Goal: Information Seeking & Learning: Check status

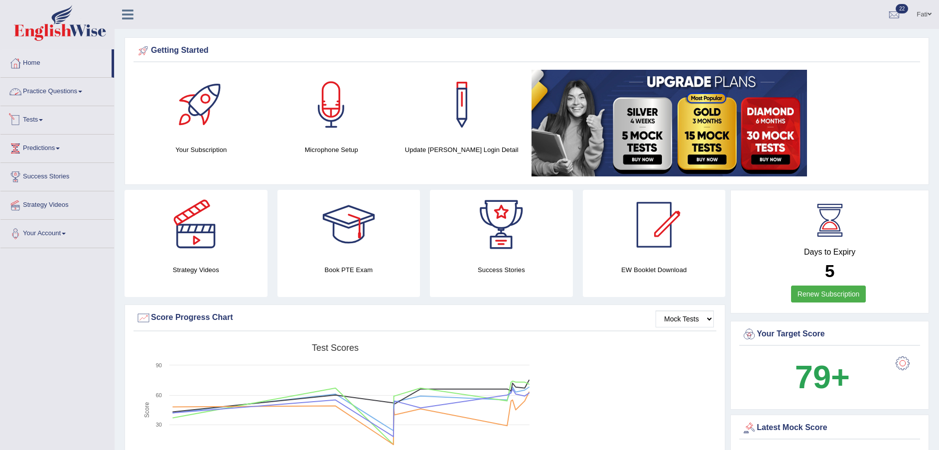
click at [37, 84] on link "Practice Questions" at bounding box center [57, 90] width 114 height 25
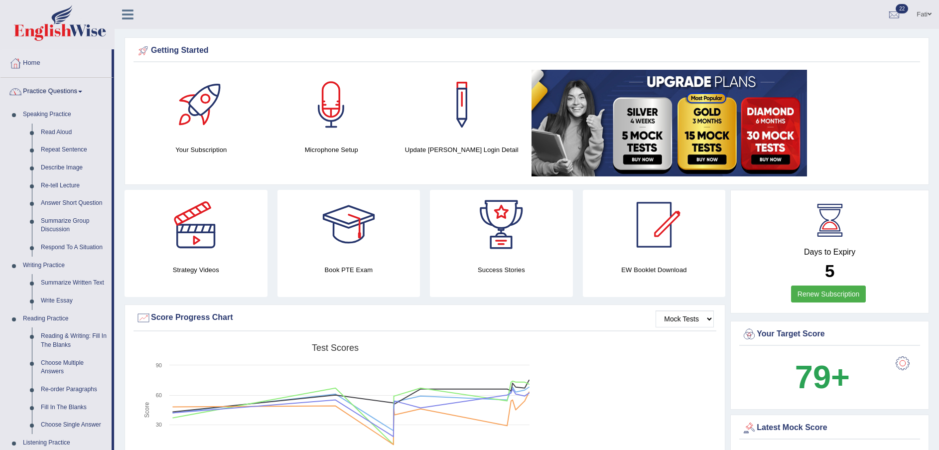
click at [43, 92] on link "Practice Questions" at bounding box center [55, 90] width 111 height 25
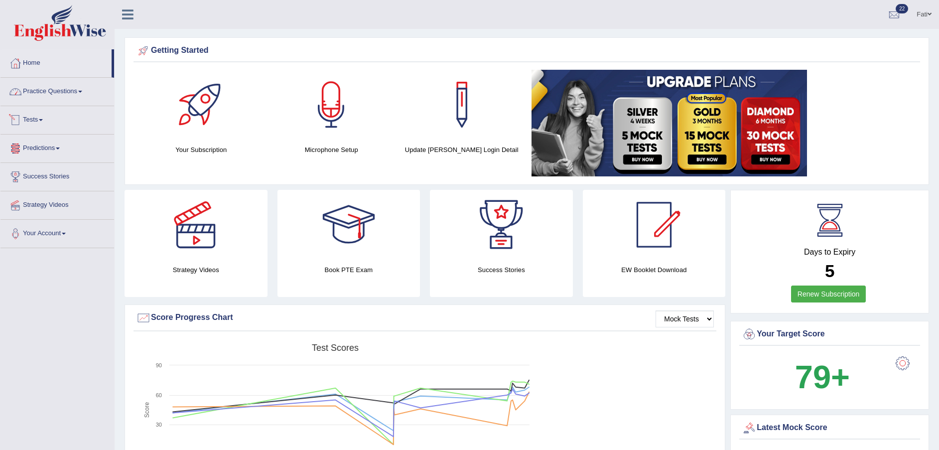
click at [47, 129] on link "Tests" at bounding box center [57, 118] width 114 height 25
click at [40, 177] on link "History" at bounding box center [64, 178] width 93 height 18
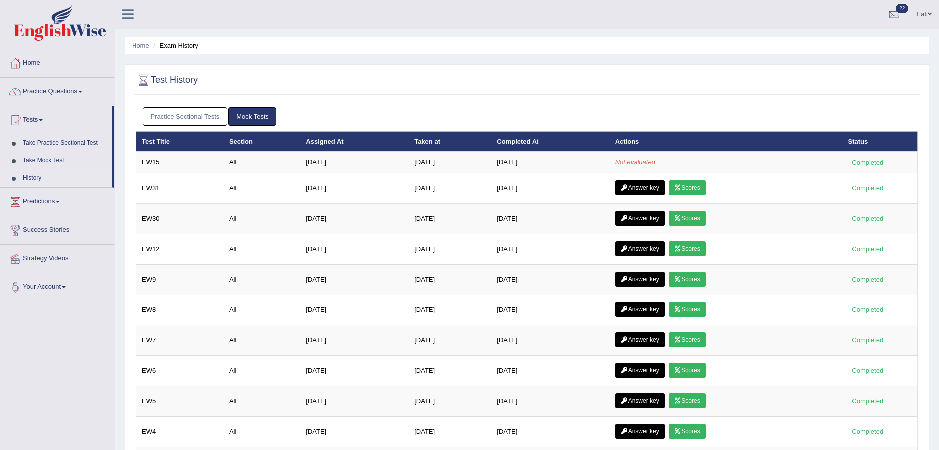
click at [698, 190] on link "Scores" at bounding box center [687, 187] width 37 height 15
click at [638, 188] on link "Answer key" at bounding box center [639, 187] width 49 height 15
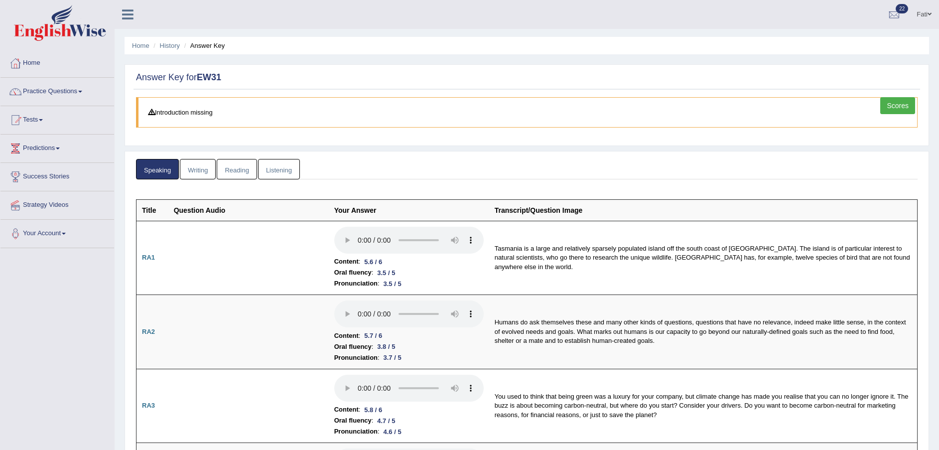
click at [188, 171] on link "Writing" at bounding box center [198, 169] width 36 height 20
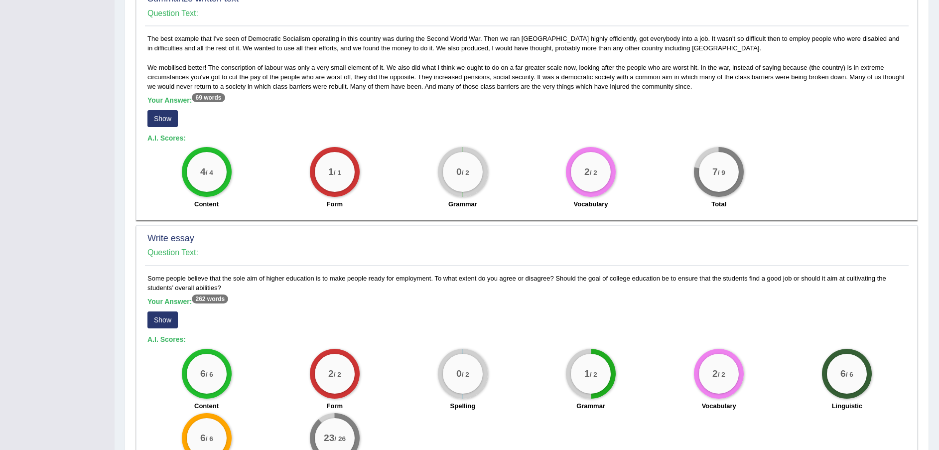
scroll to position [582, 0]
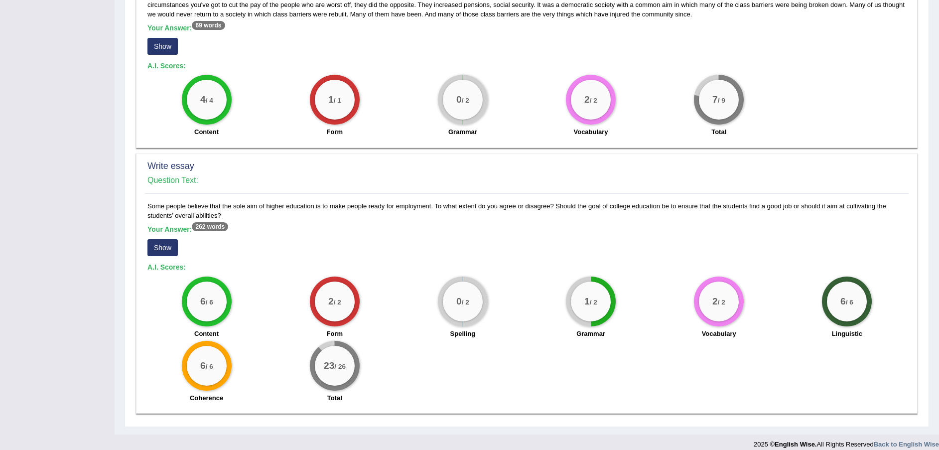
click at [160, 239] on button "Show" at bounding box center [162, 247] width 30 height 17
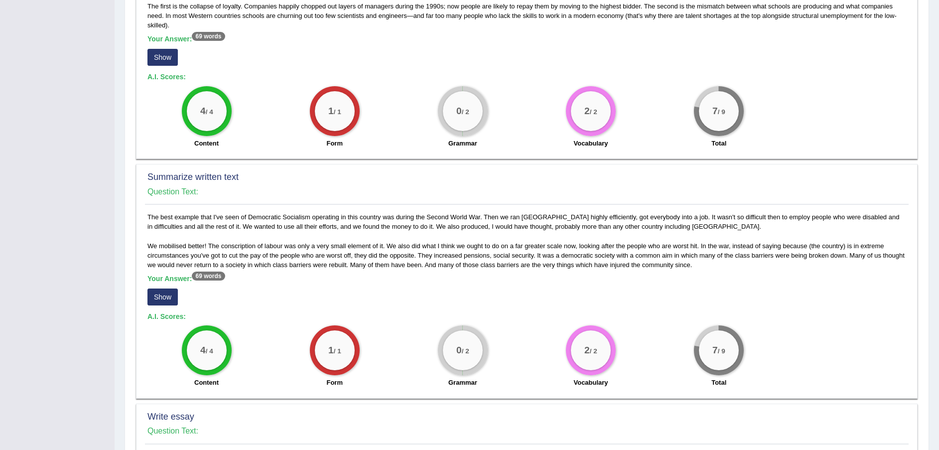
scroll to position [303, 0]
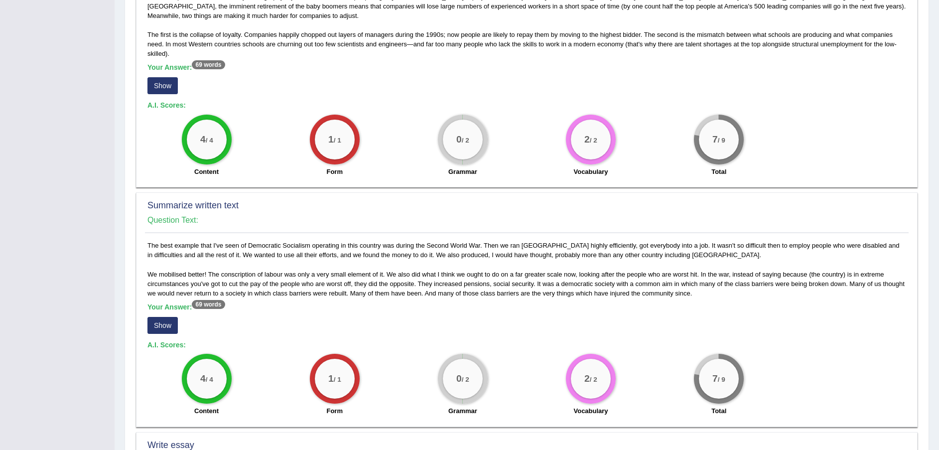
click at [166, 319] on button "Show" at bounding box center [162, 325] width 30 height 17
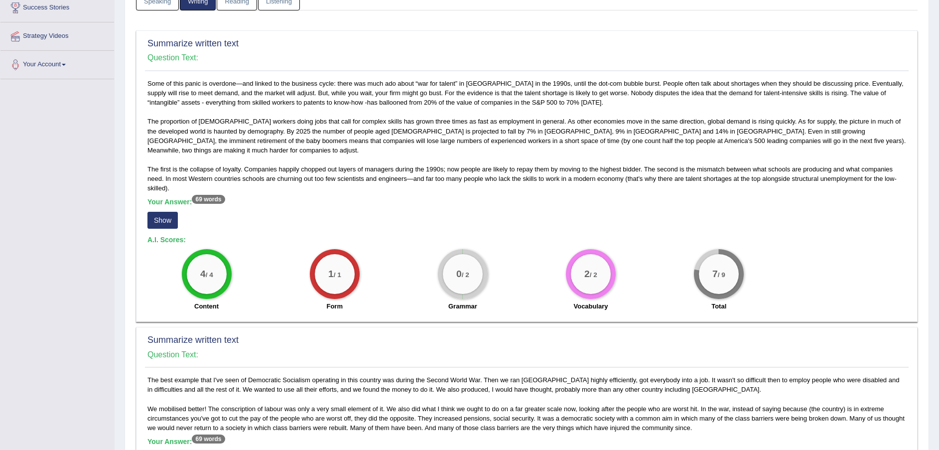
scroll to position [154, 0]
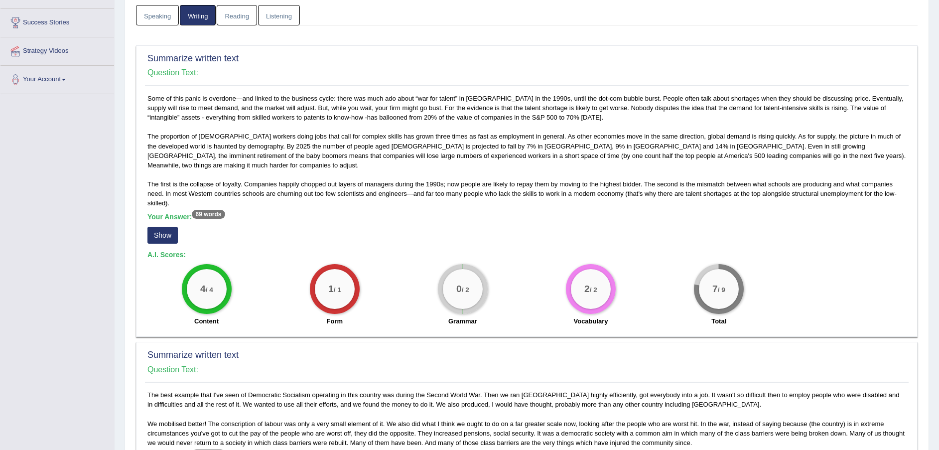
click at [159, 227] on button "Show" at bounding box center [162, 235] width 30 height 17
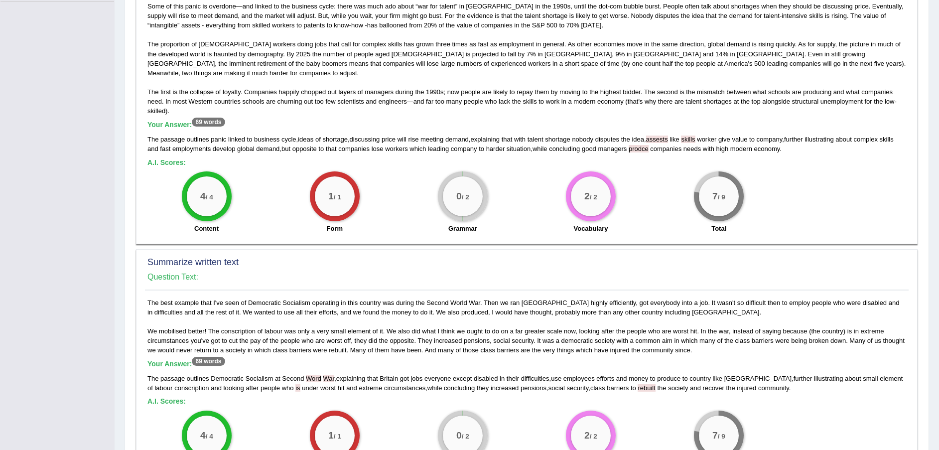
scroll to position [153, 0]
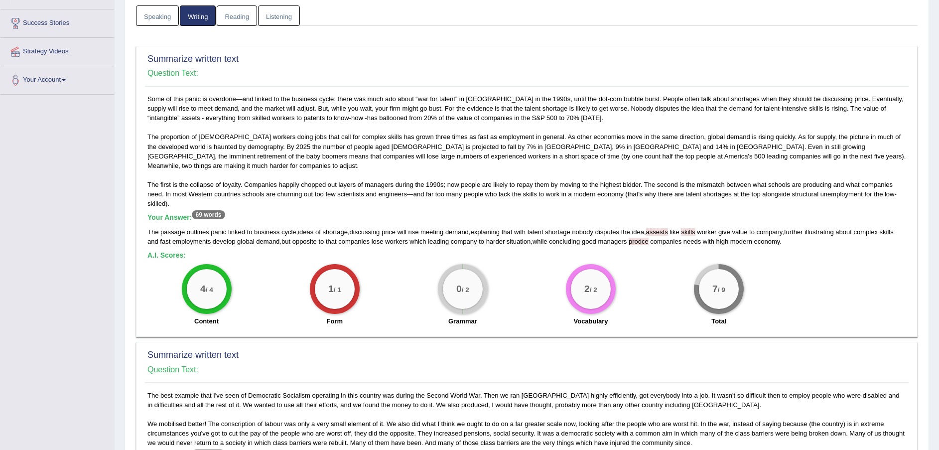
click at [234, 20] on link "Reading" at bounding box center [237, 15] width 40 height 20
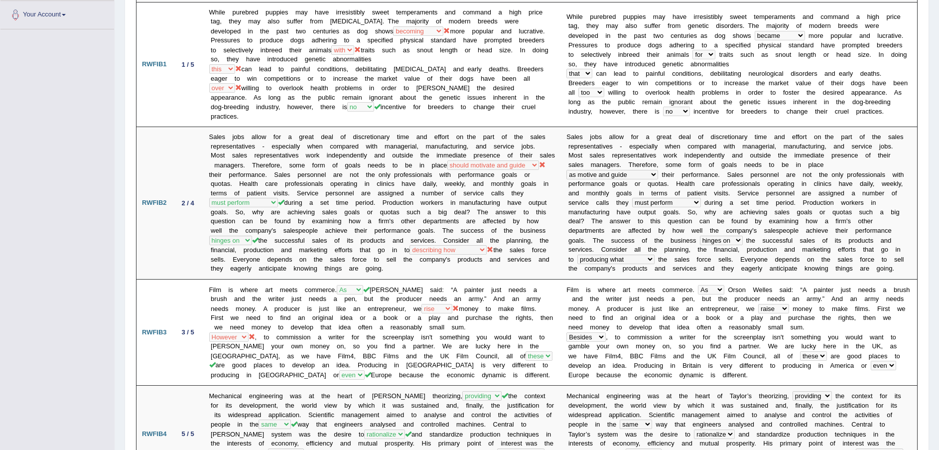
scroll to position [0, 0]
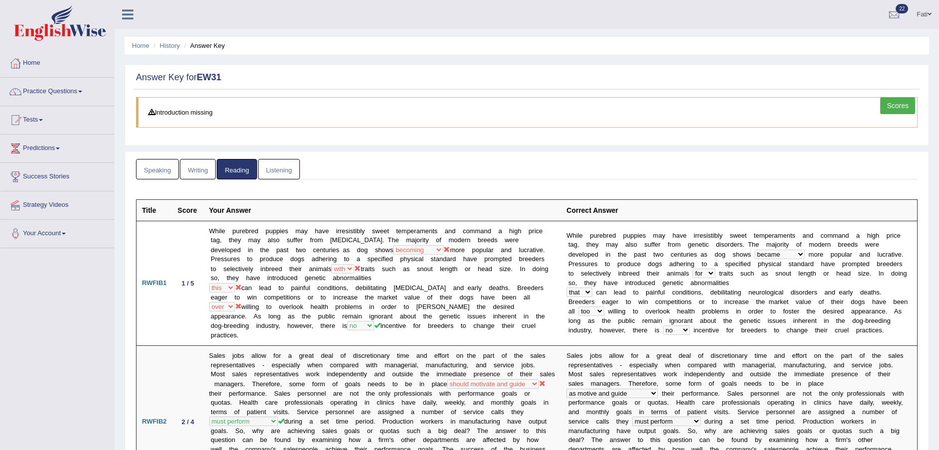
click at [165, 50] on li "History" at bounding box center [165, 45] width 29 height 9
click at [171, 44] on link "History" at bounding box center [170, 45] width 20 height 7
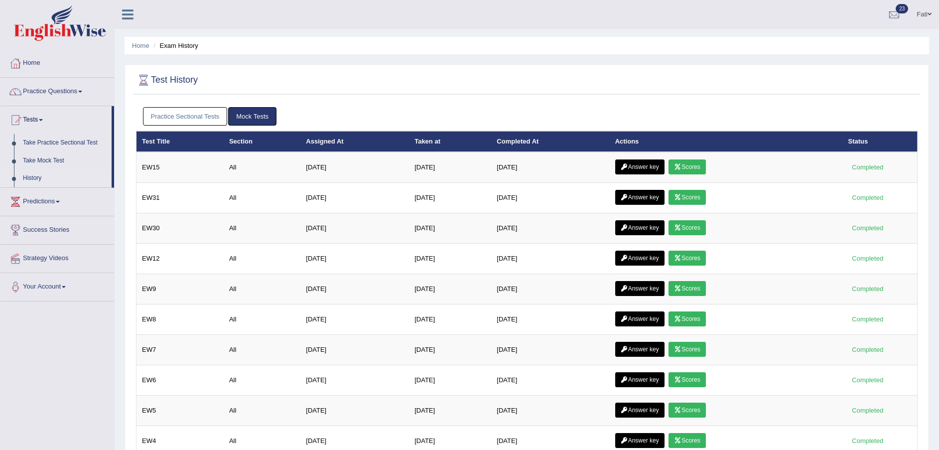
click at [653, 287] on link "Answer key" at bounding box center [639, 288] width 49 height 15
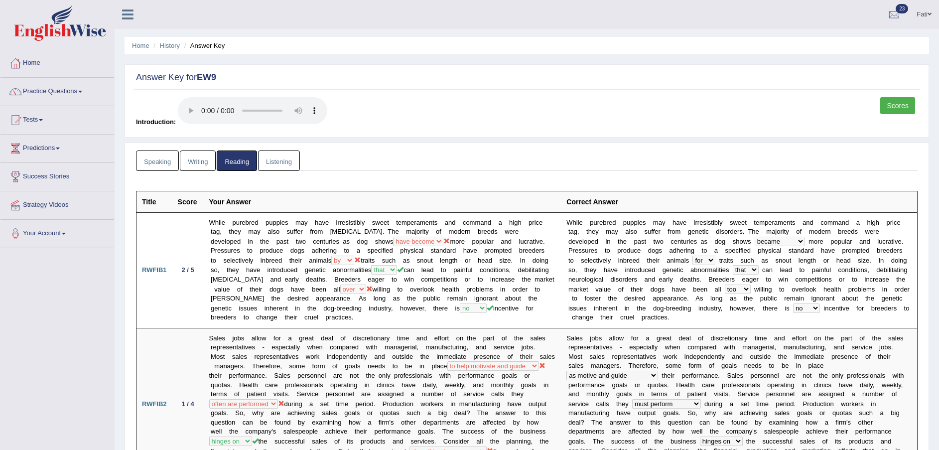
click at [167, 48] on link "History" at bounding box center [170, 45] width 20 height 7
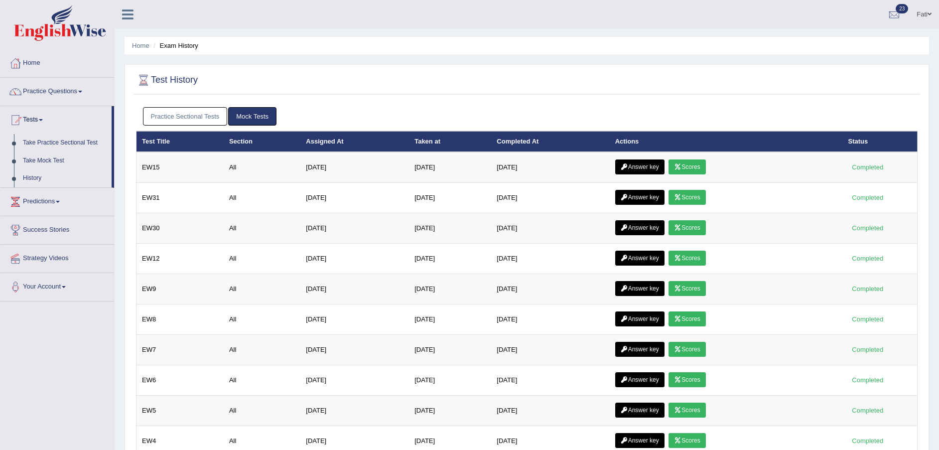
click at [649, 198] on link "Answer key" at bounding box center [639, 197] width 49 height 15
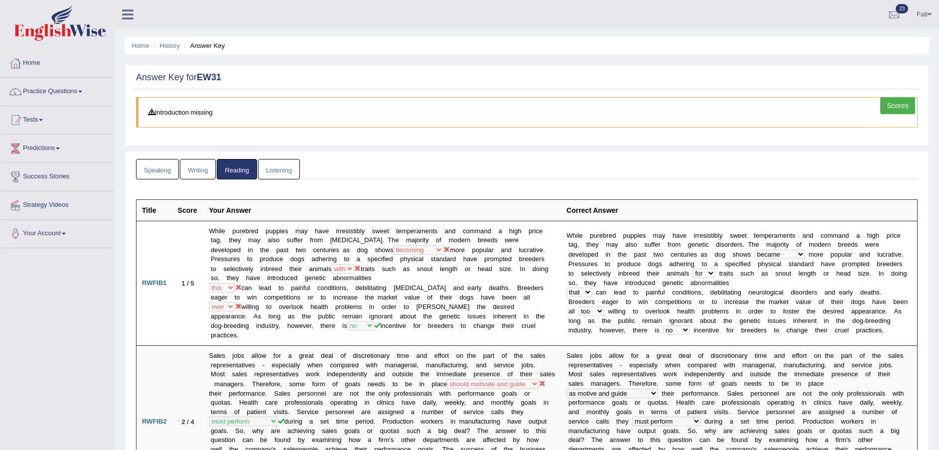
click at [166, 51] on ul "Home History Answer Key" at bounding box center [527, 45] width 805 height 17
click at [174, 46] on link "History" at bounding box center [170, 45] width 20 height 7
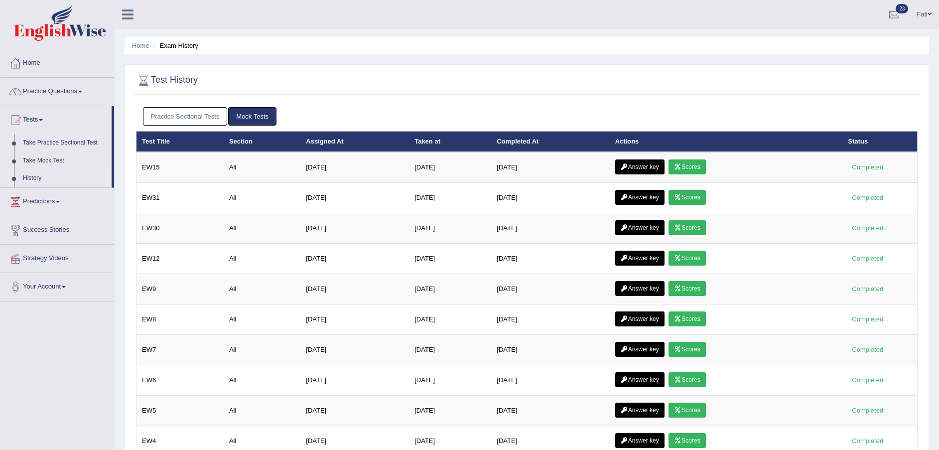
click at [660, 289] on link "Answer key" at bounding box center [639, 288] width 49 height 15
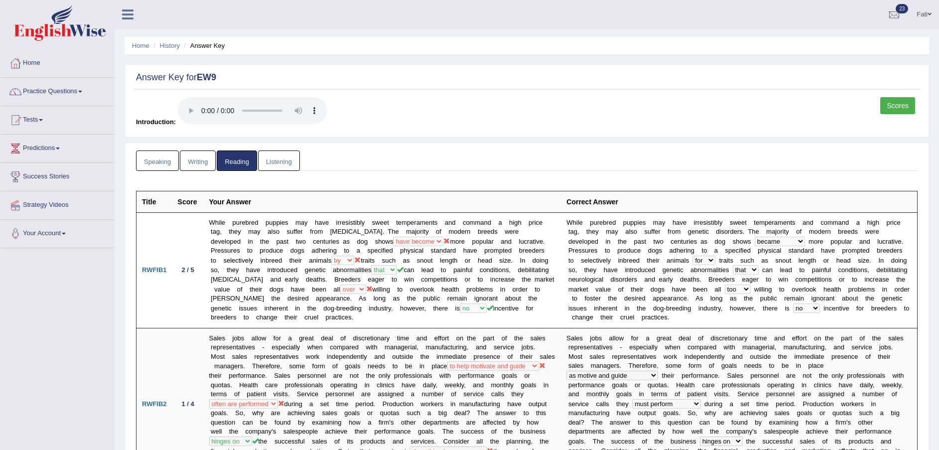
click at [162, 45] on link "History" at bounding box center [170, 45] width 20 height 7
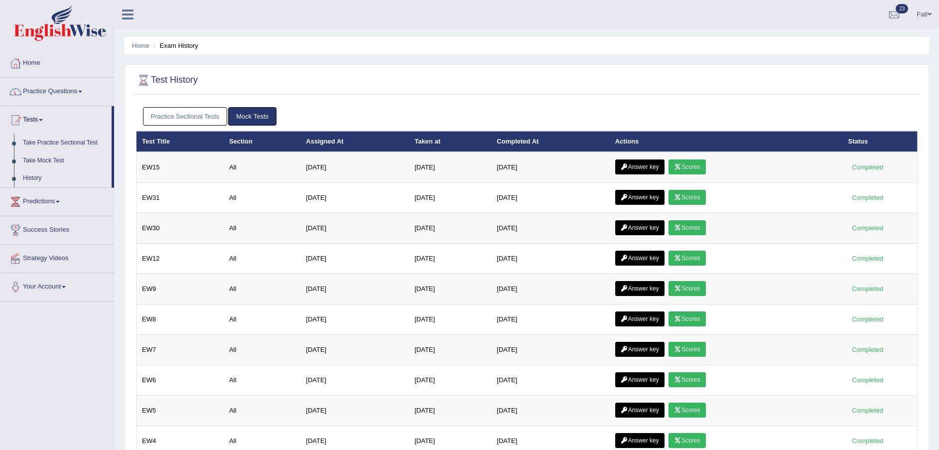
click at [640, 193] on link "Answer key" at bounding box center [639, 197] width 49 height 15
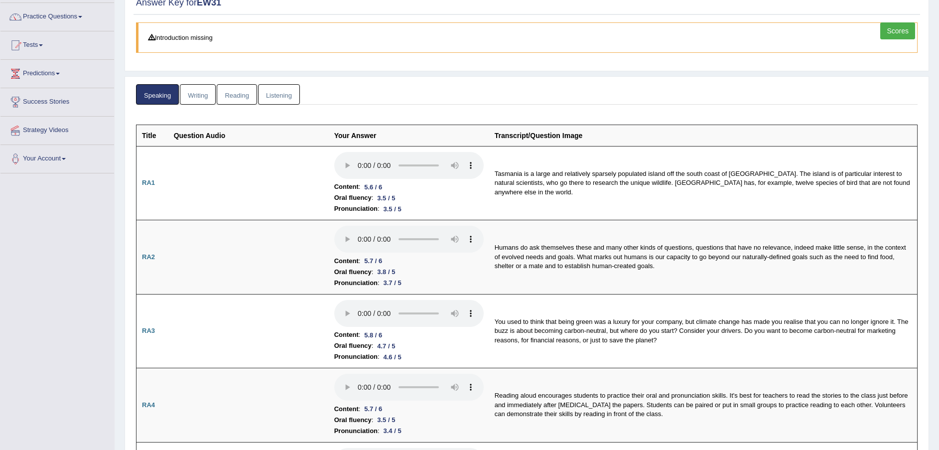
click at [242, 89] on link "Reading" at bounding box center [237, 94] width 40 height 20
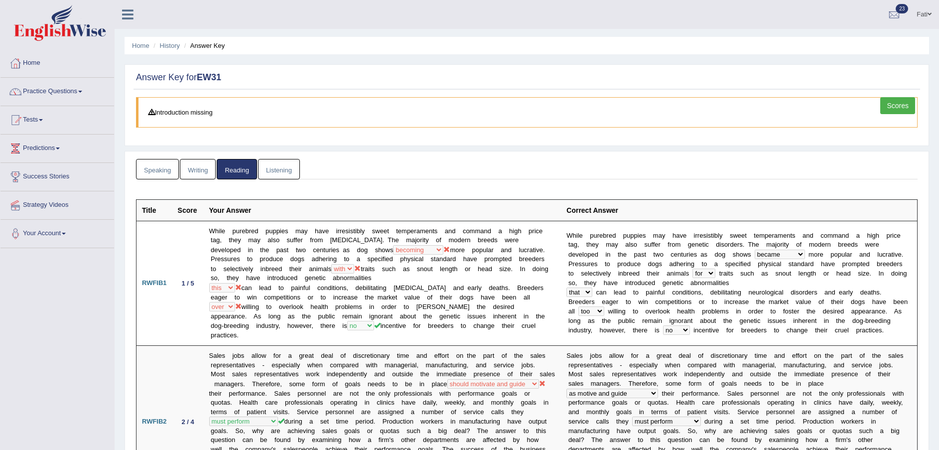
click at [285, 173] on link "Listening" at bounding box center [279, 169] width 42 height 20
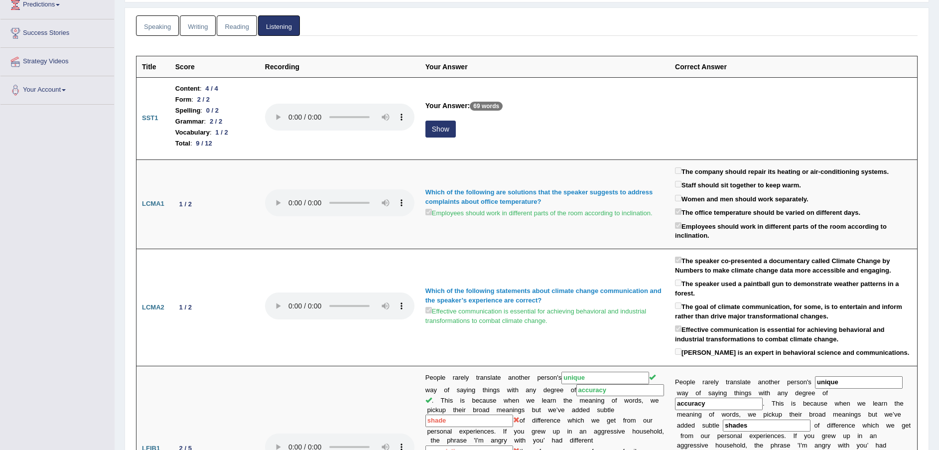
scroll to position [149, 0]
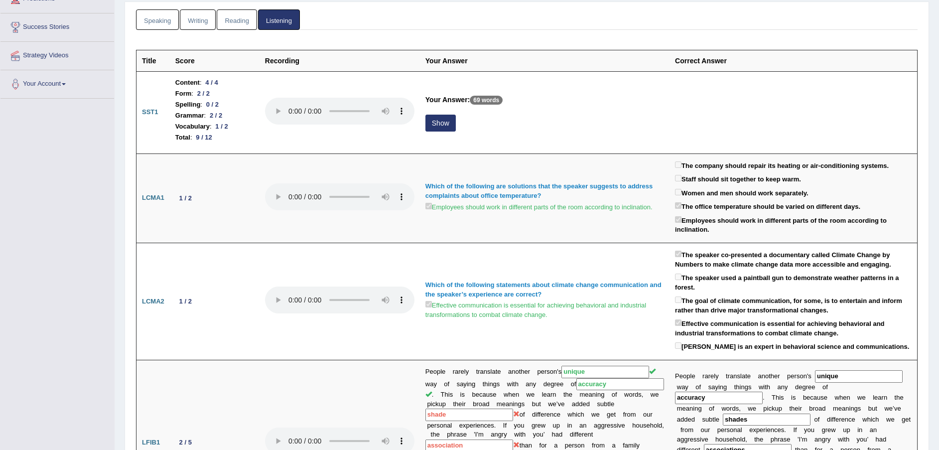
click at [438, 129] on button "Show" at bounding box center [440, 123] width 30 height 17
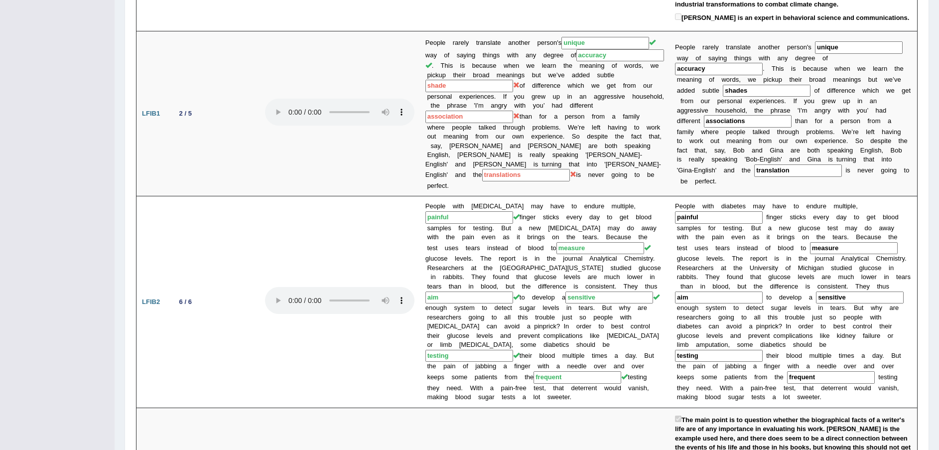
scroll to position [0, 0]
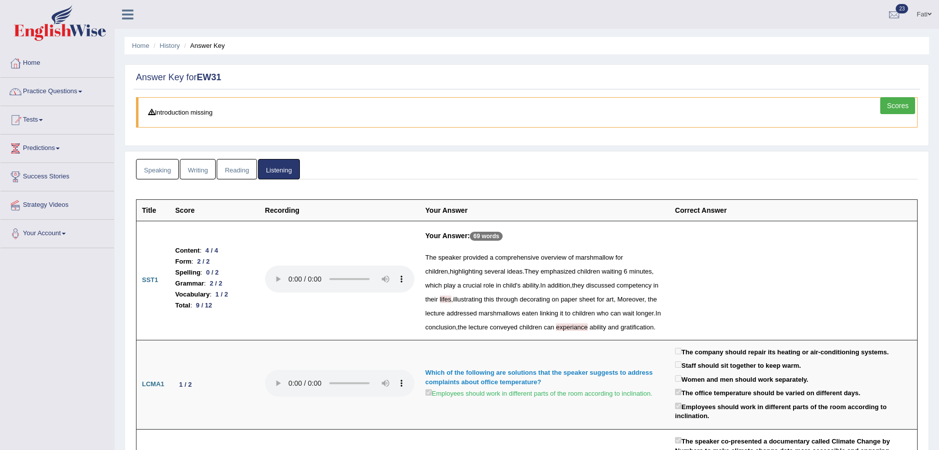
click at [168, 46] on link "History" at bounding box center [170, 45] width 20 height 7
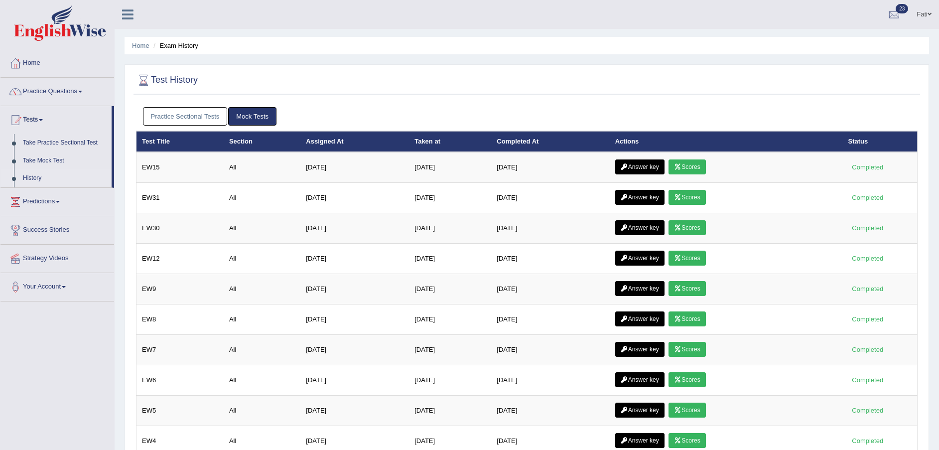
click at [698, 167] on link "Scores" at bounding box center [687, 166] width 37 height 15
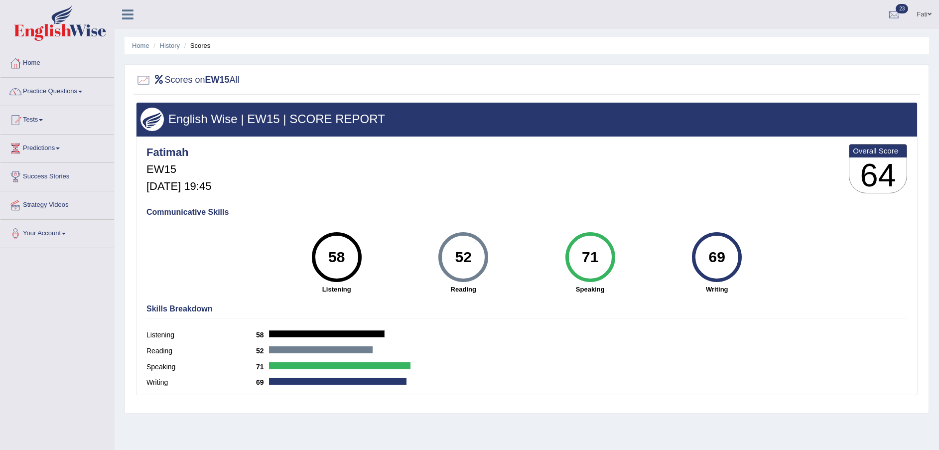
click at [176, 39] on ul "Home History Scores" at bounding box center [527, 45] width 805 height 17
drag, startPoint x: 176, startPoint y: 39, endPoint x: 168, endPoint y: 45, distance: 10.3
click at [168, 46] on link "History" at bounding box center [170, 45] width 20 height 7
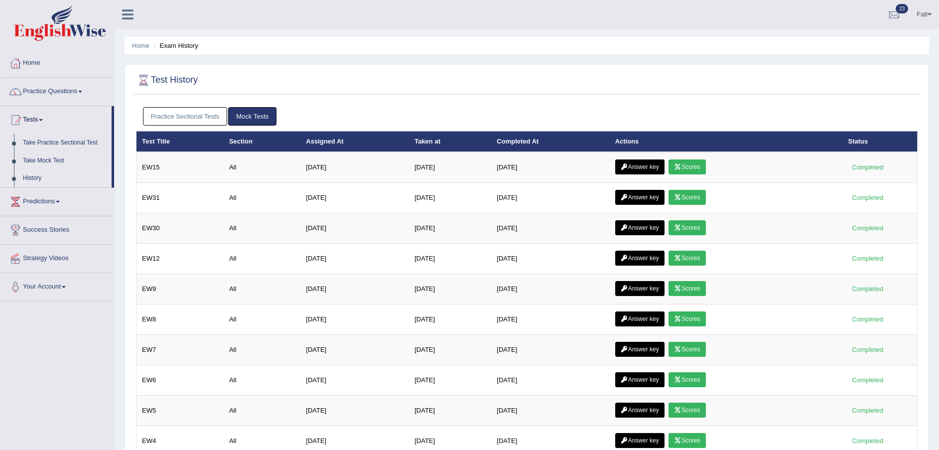
click at [641, 164] on link "Answer key" at bounding box center [639, 166] width 49 height 15
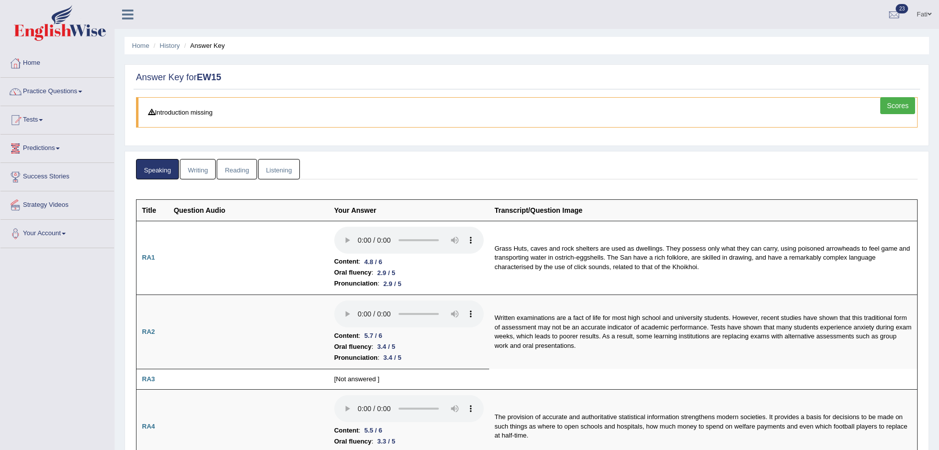
click at [233, 165] on link "Reading" at bounding box center [237, 169] width 40 height 20
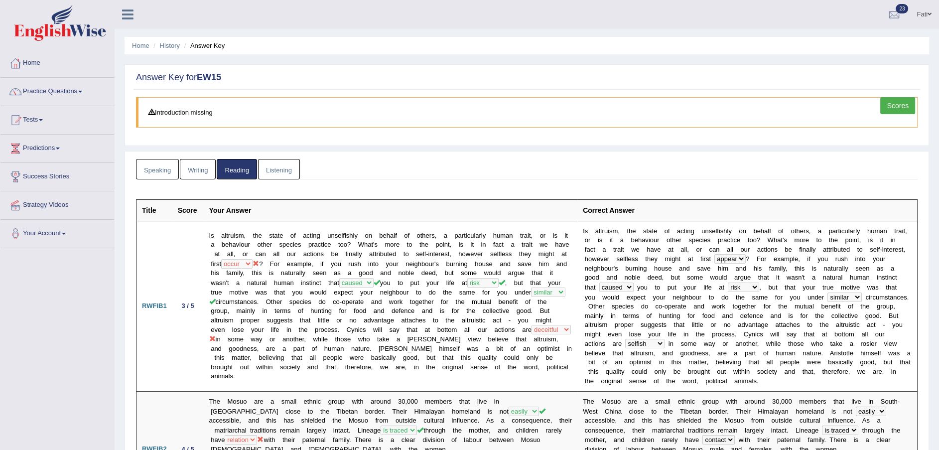
click at [275, 162] on link "Listening" at bounding box center [279, 169] width 42 height 20
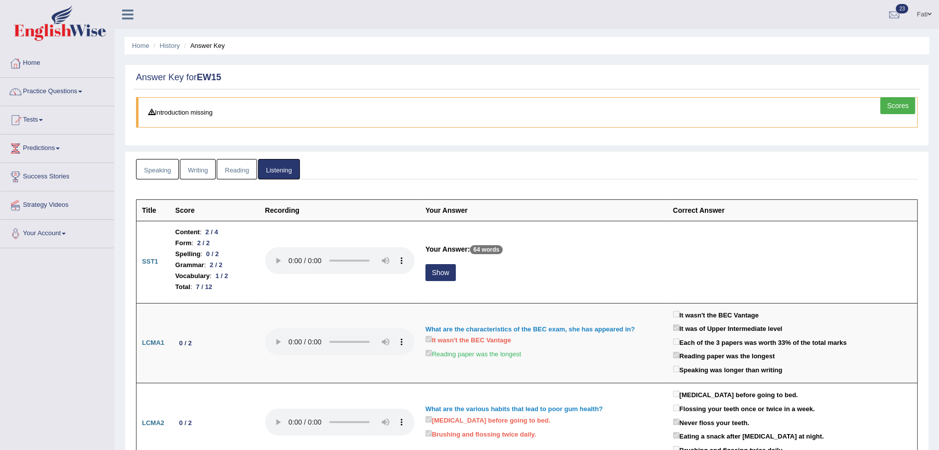
click at [228, 169] on link "Reading" at bounding box center [237, 169] width 40 height 20
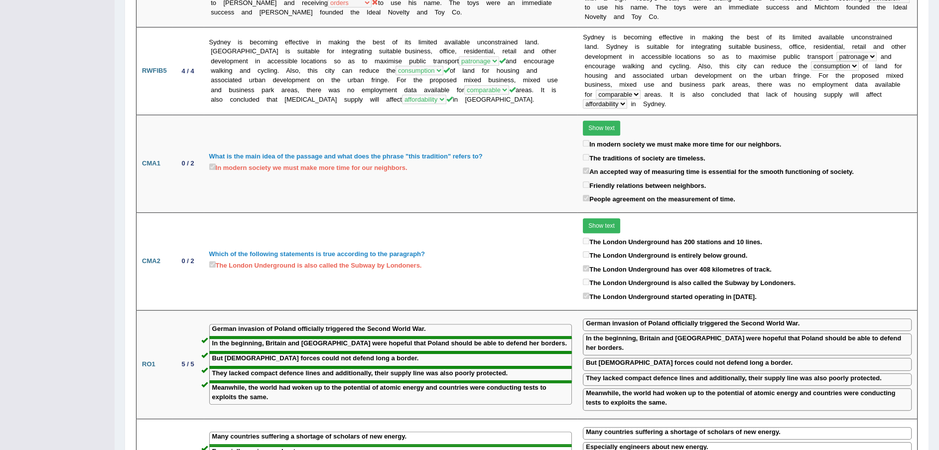
scroll to position [523, 0]
